Goal: Find specific page/section: Find specific page/section

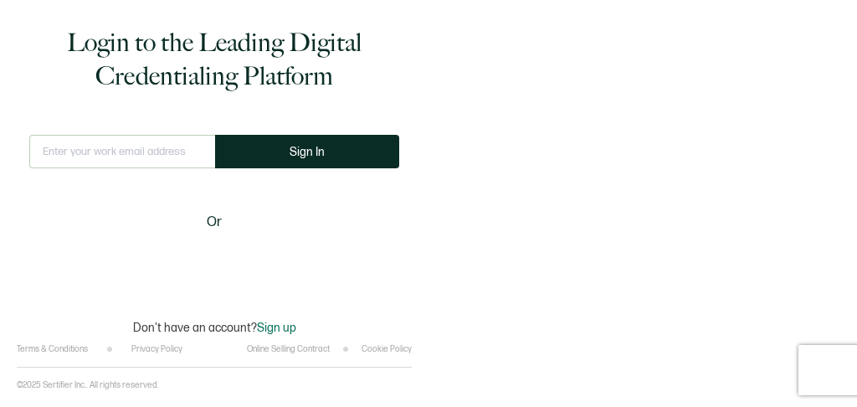
click at [121, 146] on input "text" at bounding box center [122, 151] width 186 height 33
type input "[EMAIL_ADDRESS][DOMAIN_NAME]"
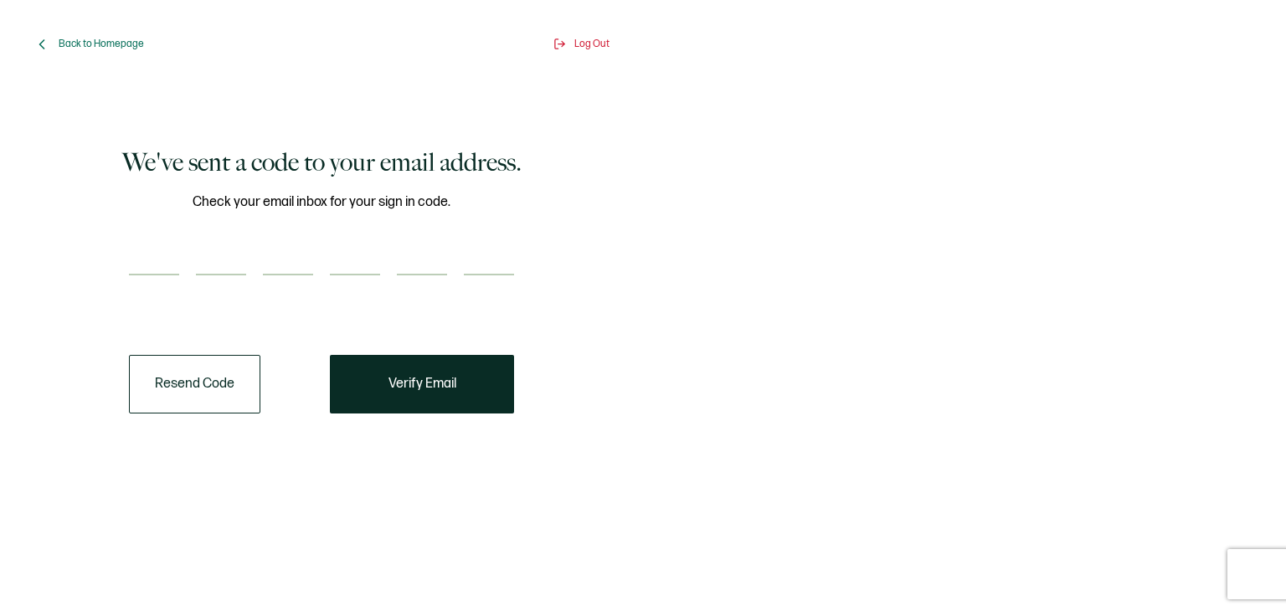
click at [182, 252] on div at bounding box center [321, 258] width 385 height 33
paste input "5"
type input "5"
type input "2"
type input "0"
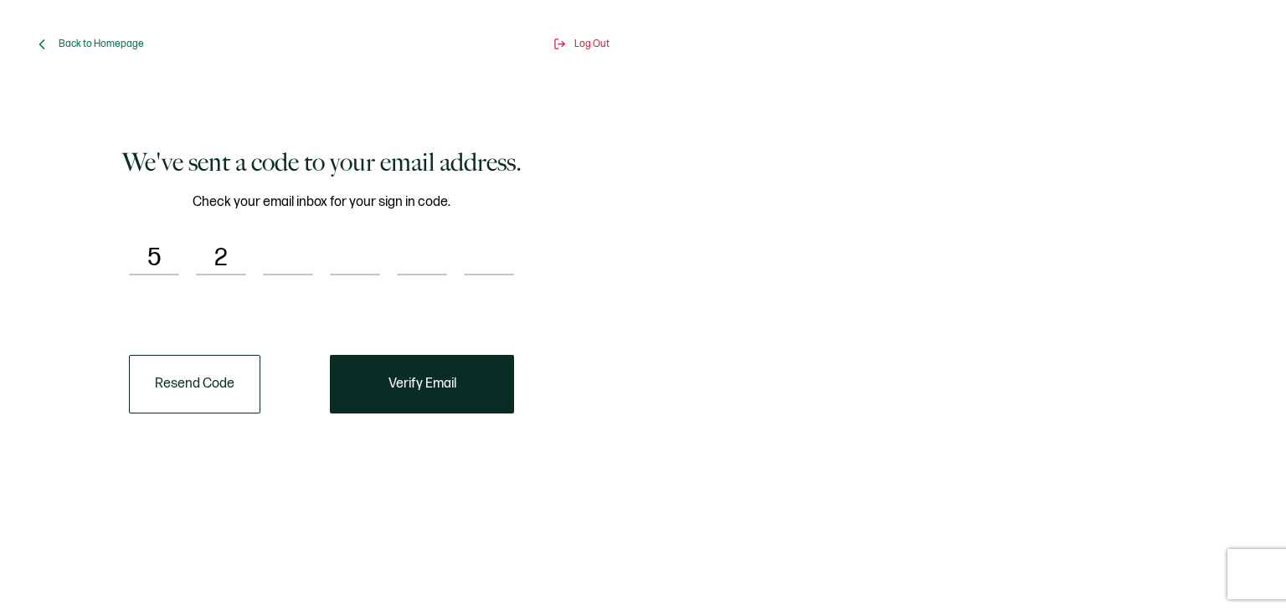
type input "0"
type input "7"
type input "9"
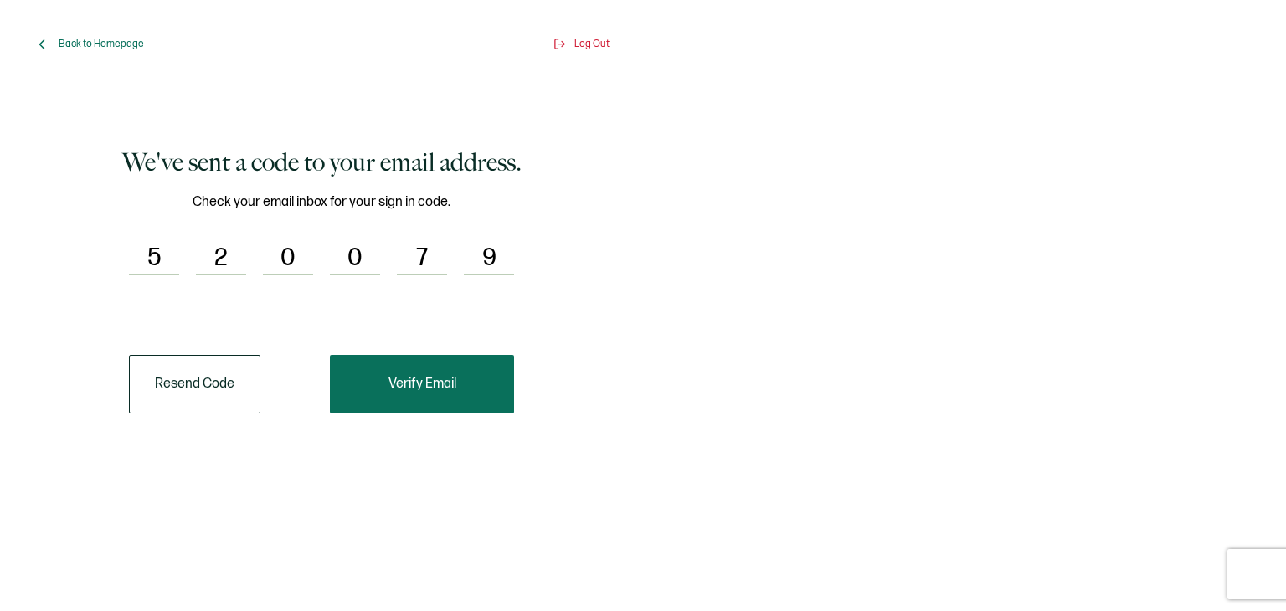
click at [402, 367] on button "Verify Email" at bounding box center [422, 384] width 184 height 59
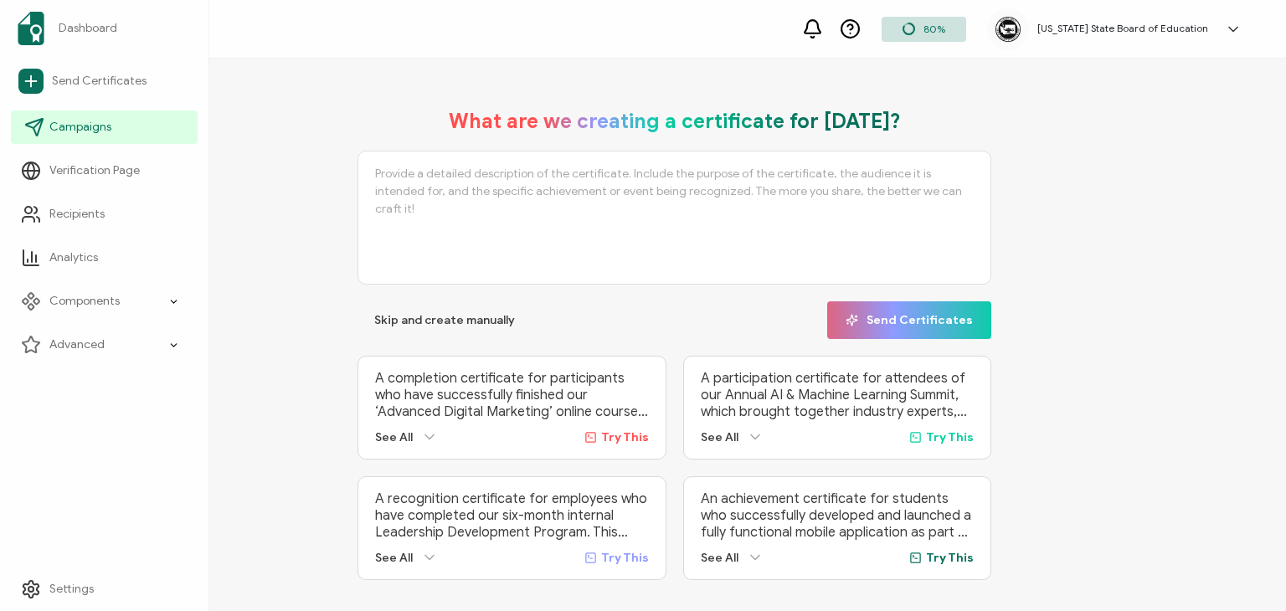
click at [110, 132] on link "Campaigns" at bounding box center [104, 126] width 187 height 33
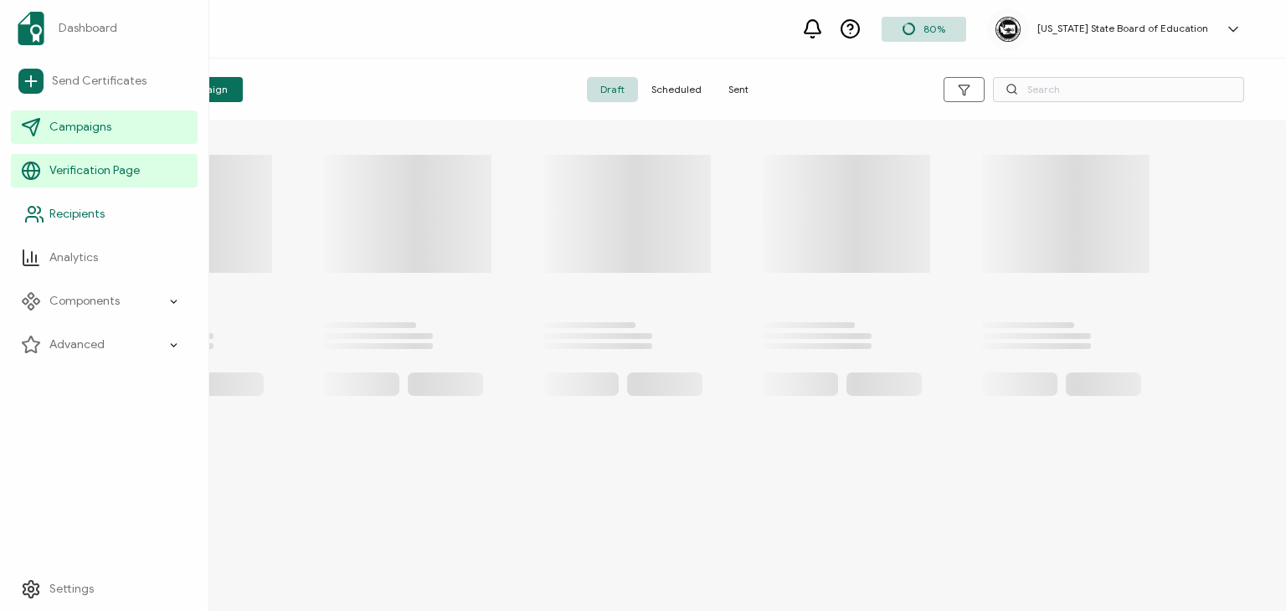
click at [100, 209] on span "Recipients" at bounding box center [76, 214] width 55 height 17
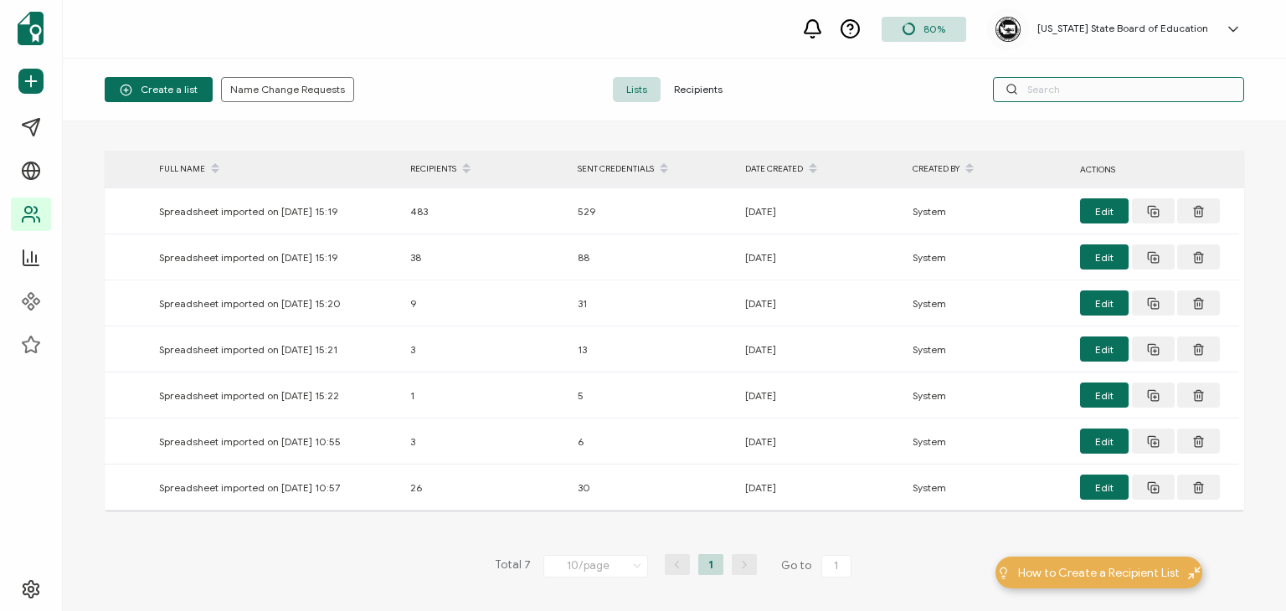
click at [856, 85] on input "text" at bounding box center [1118, 89] width 251 height 25
click at [703, 98] on span "Recipients" at bounding box center [697, 89] width 75 height 25
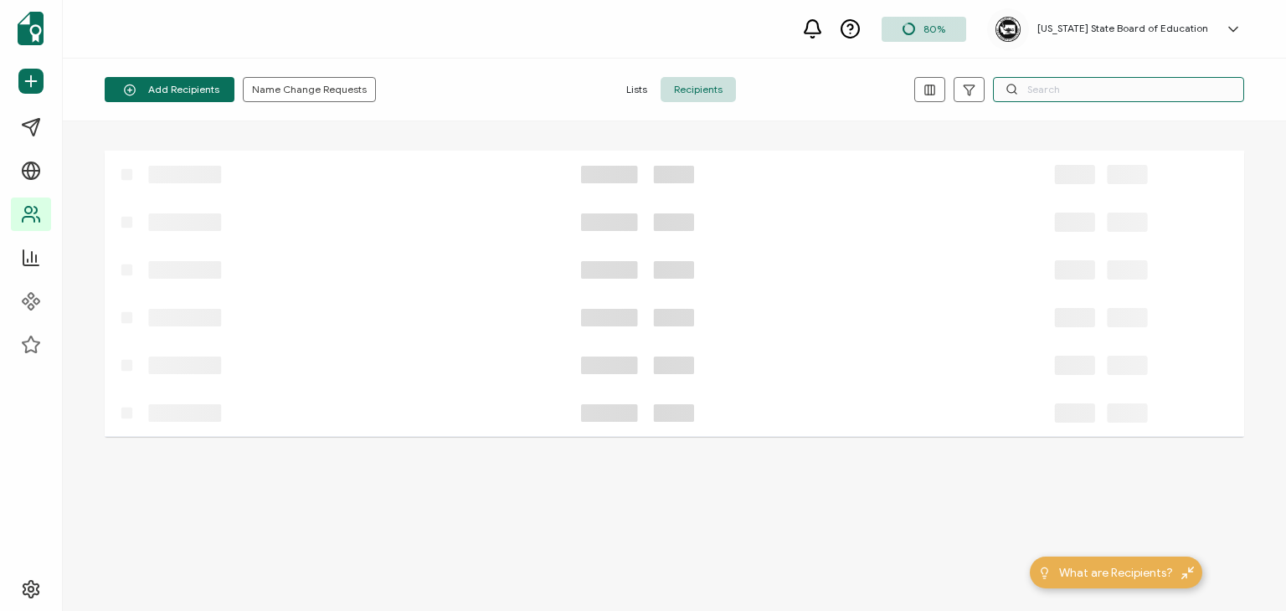
click at [856, 85] on input "text" at bounding box center [1118, 89] width 251 height 25
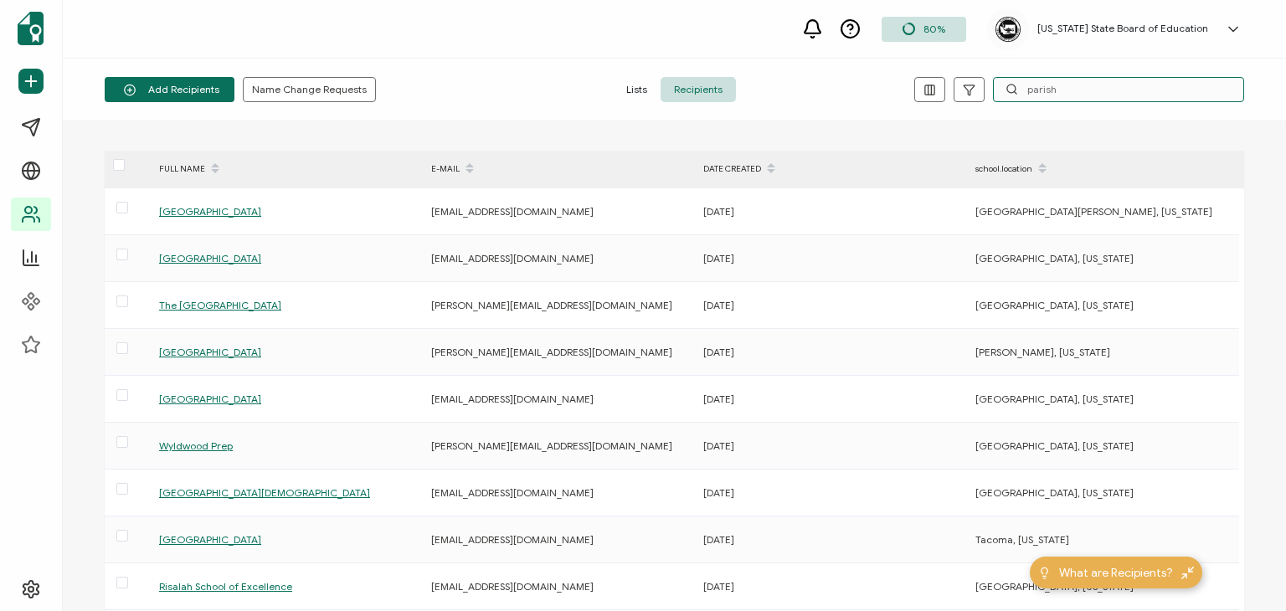
type input "parish"
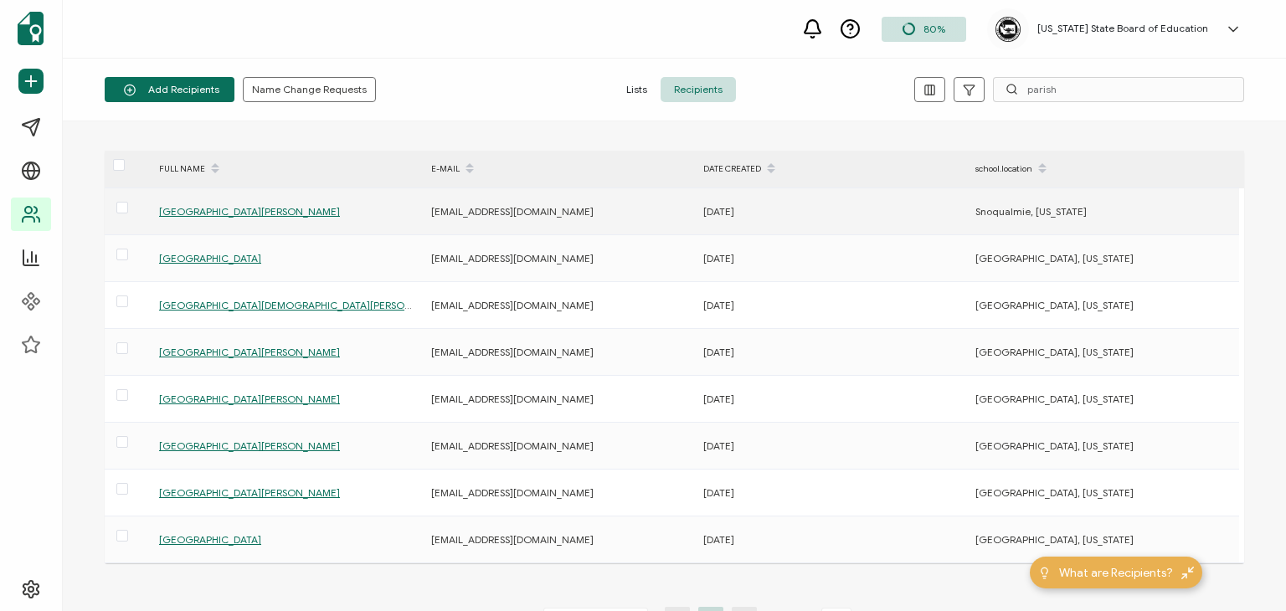
click at [223, 211] on span "[GEOGRAPHIC_DATA][PERSON_NAME]" at bounding box center [249, 211] width 181 height 13
